Goal: Find contact information: Find contact information

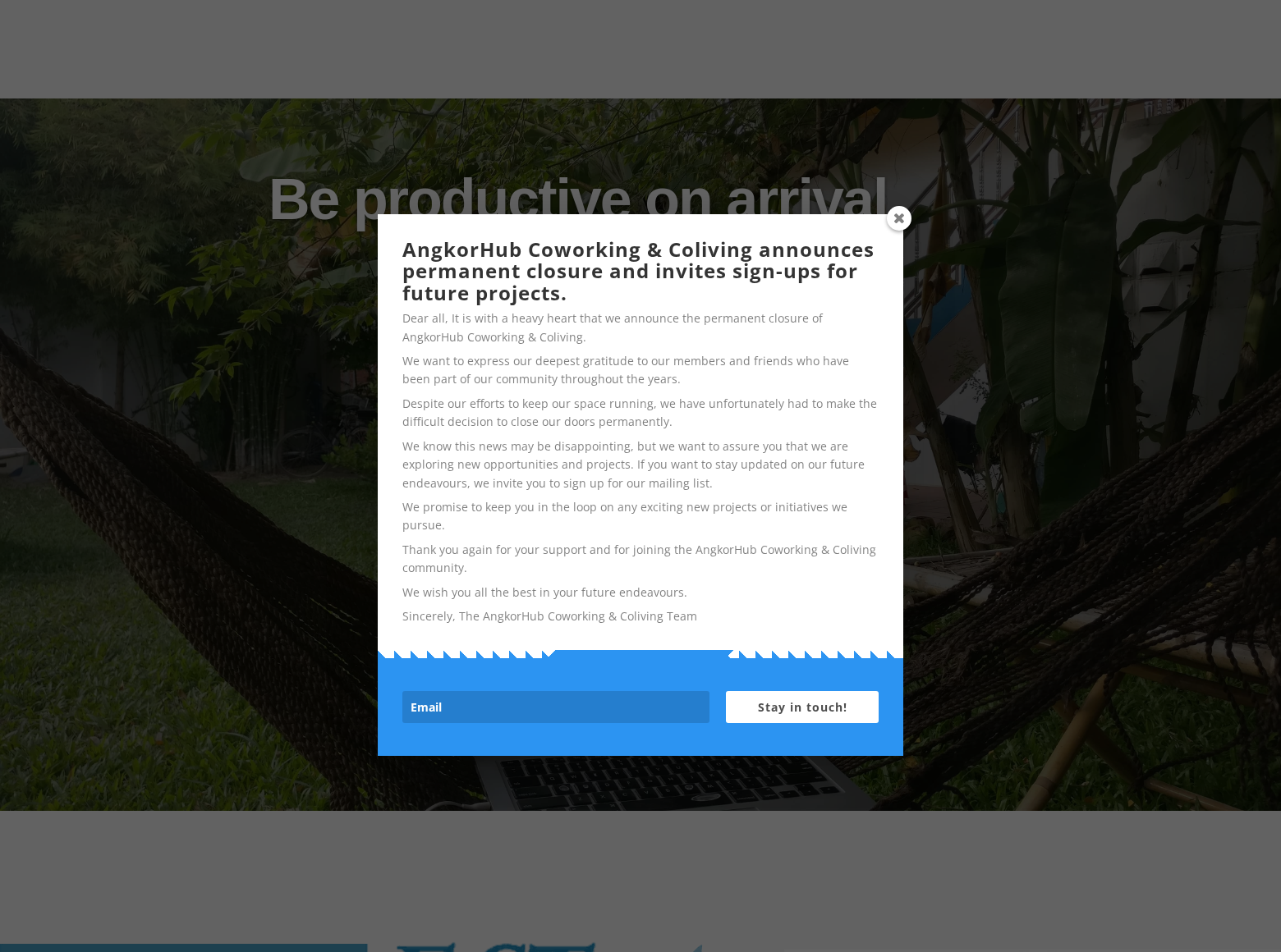
scroll to position [2122, 0]
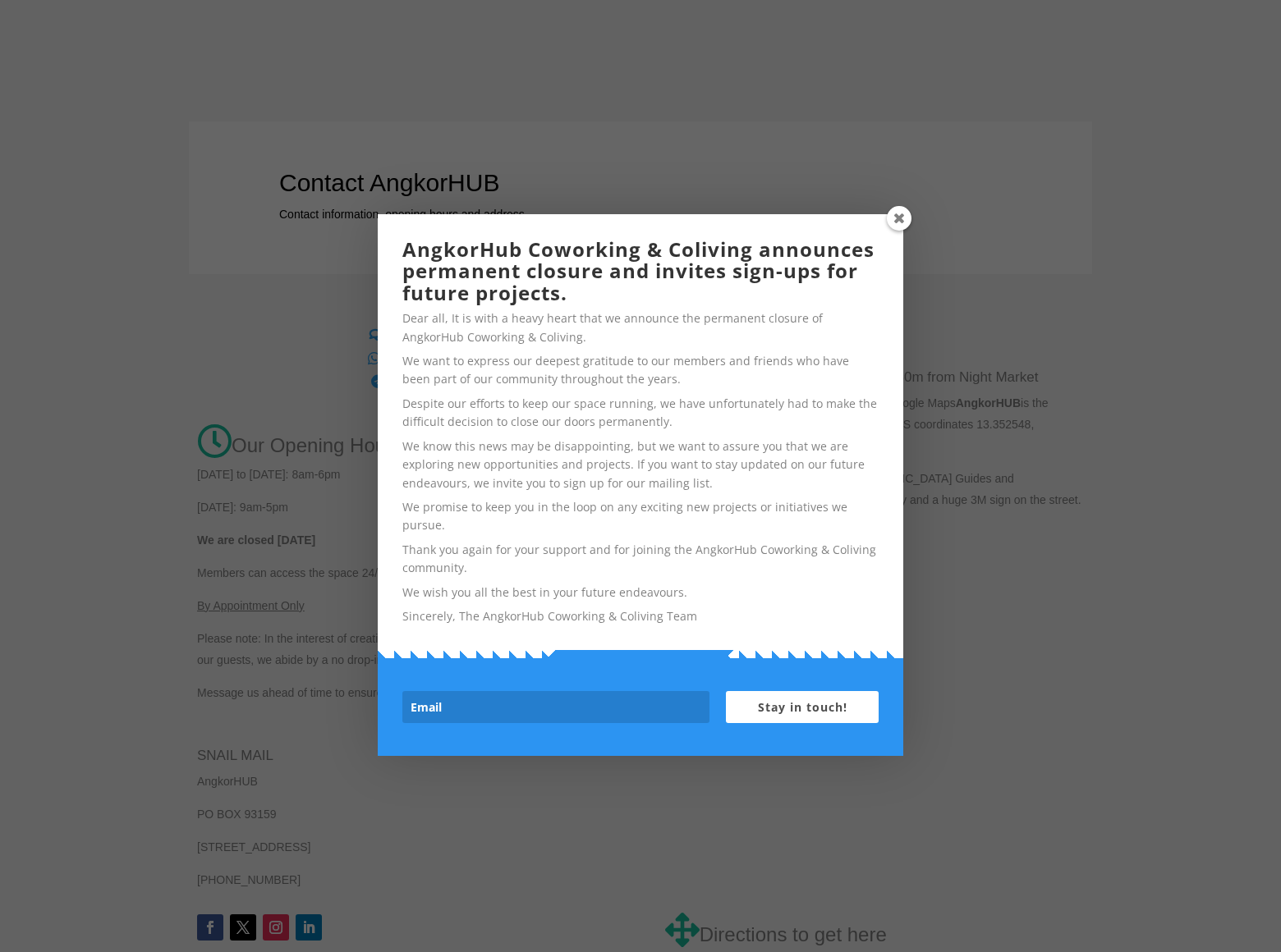
scroll to position [684, 0]
